Goal: Find specific page/section: Find specific page/section

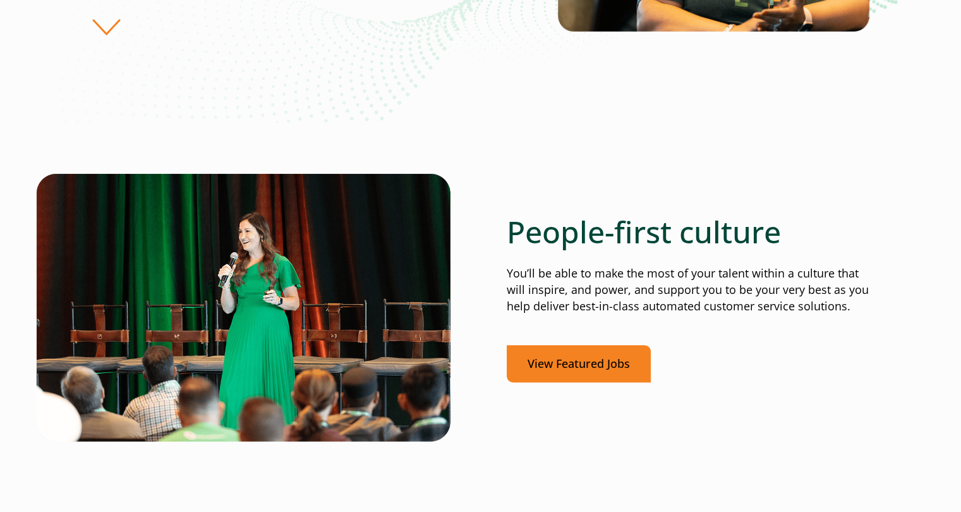
click at [547, 351] on link "View Featured Jobs" at bounding box center [579, 363] width 144 height 37
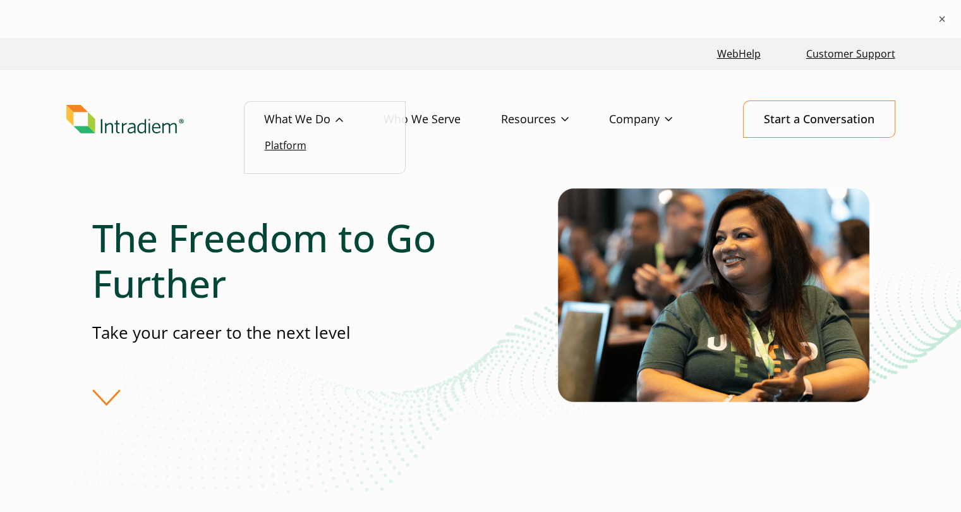
click at [281, 148] on link "Platform" at bounding box center [286, 145] width 42 height 14
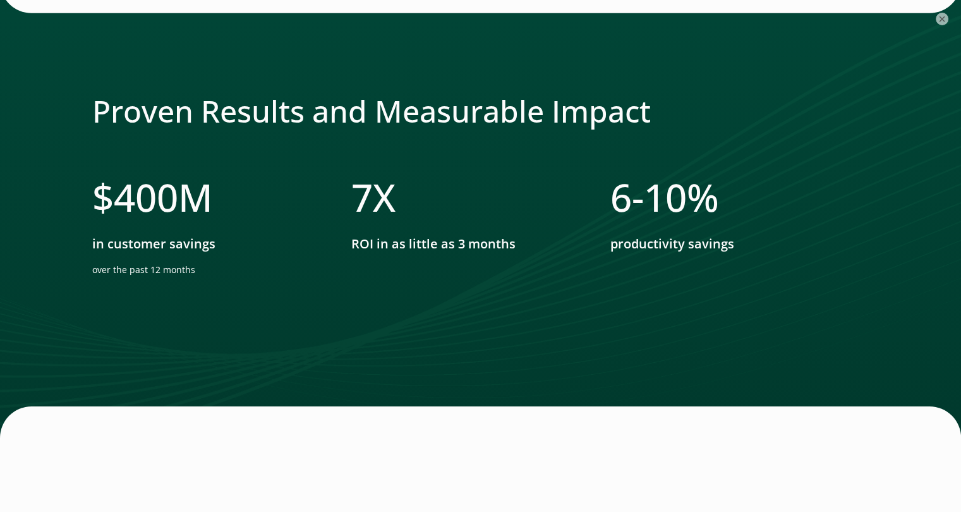
scroll to position [3812, 0]
